Goal: Transaction & Acquisition: Purchase product/service

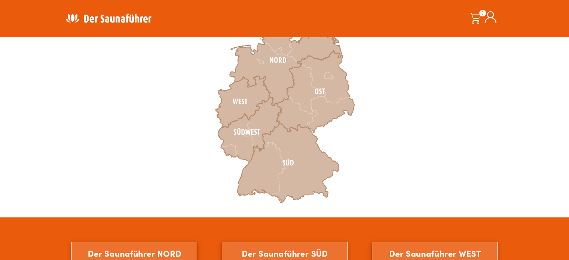
scroll to position [262, 0]
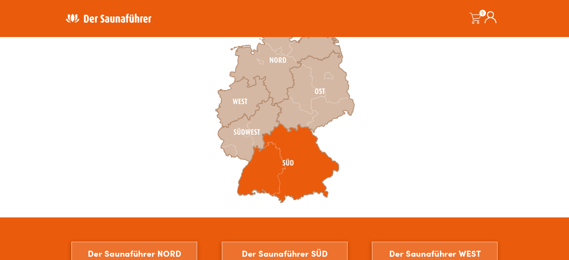
click at [277, 166] on icon at bounding box center [288, 162] width 102 height 79
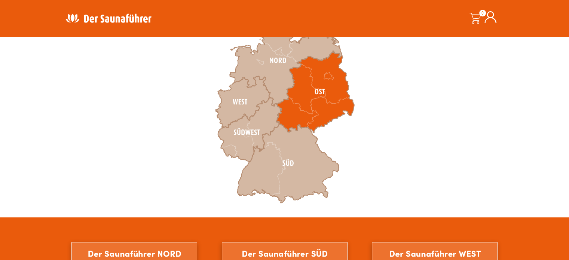
click at [327, 98] on icon at bounding box center [315, 91] width 78 height 82
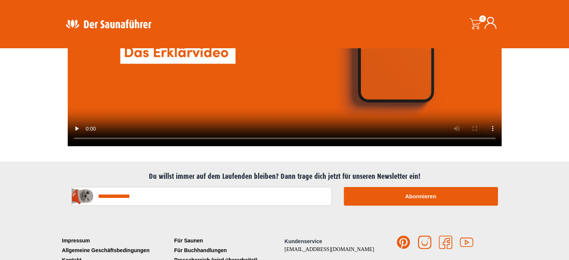
scroll to position [1751, 0]
